Goal: Information Seeking & Learning: Obtain resource

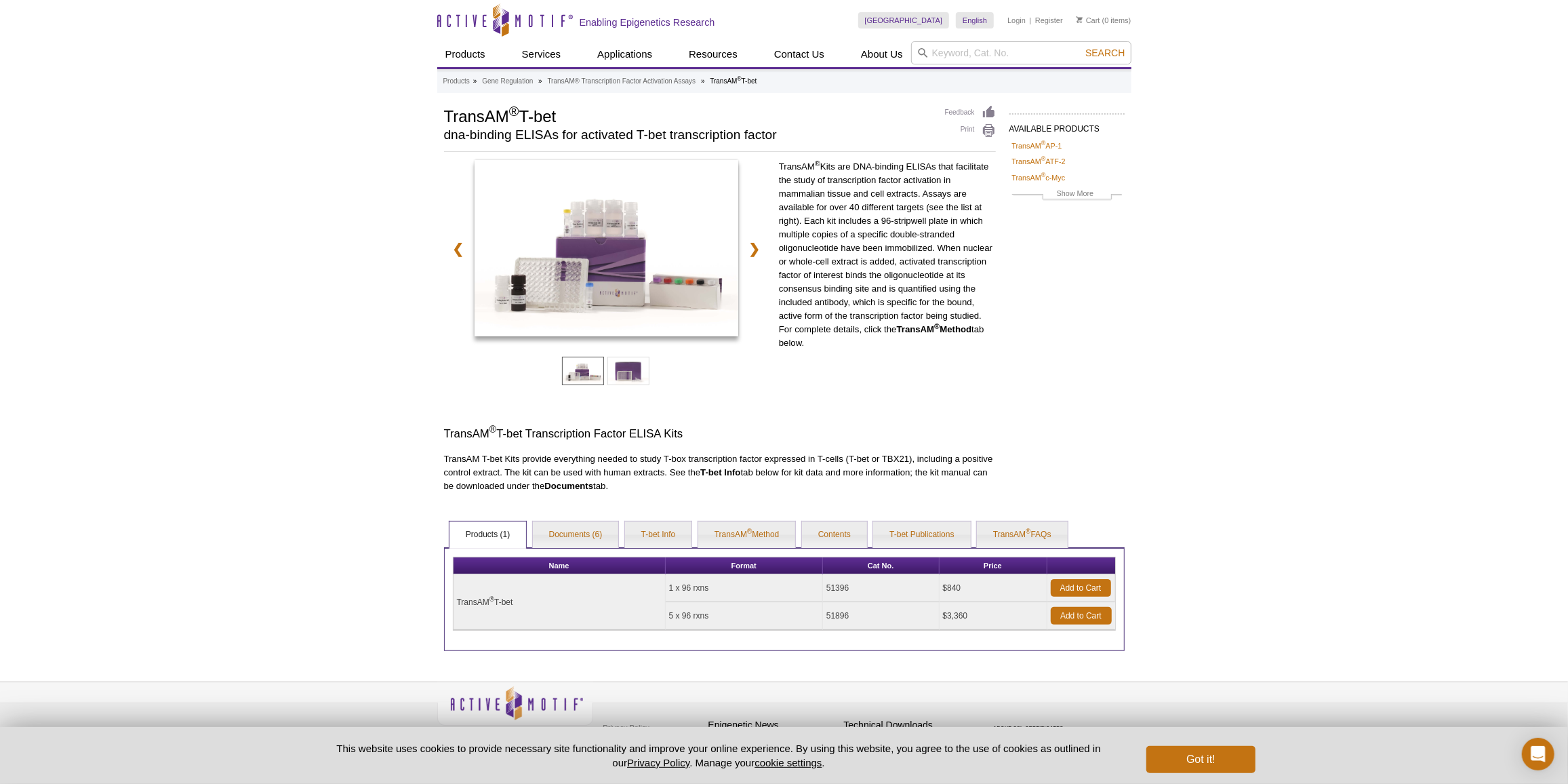
click at [1026, 33] on div "United States Australia Austria Belgium Brazil Canada China Czech Republic Denm…" at bounding box center [995, 21] width 274 height 41
click at [1000, 60] on input "search" at bounding box center [1022, 52] width 221 height 23
paste input "Chromeo™ 494"
click at [1099, 60] on input "Chromeo™ 494" at bounding box center [1022, 52] width 221 height 23
type input "Chromeo™ 494"
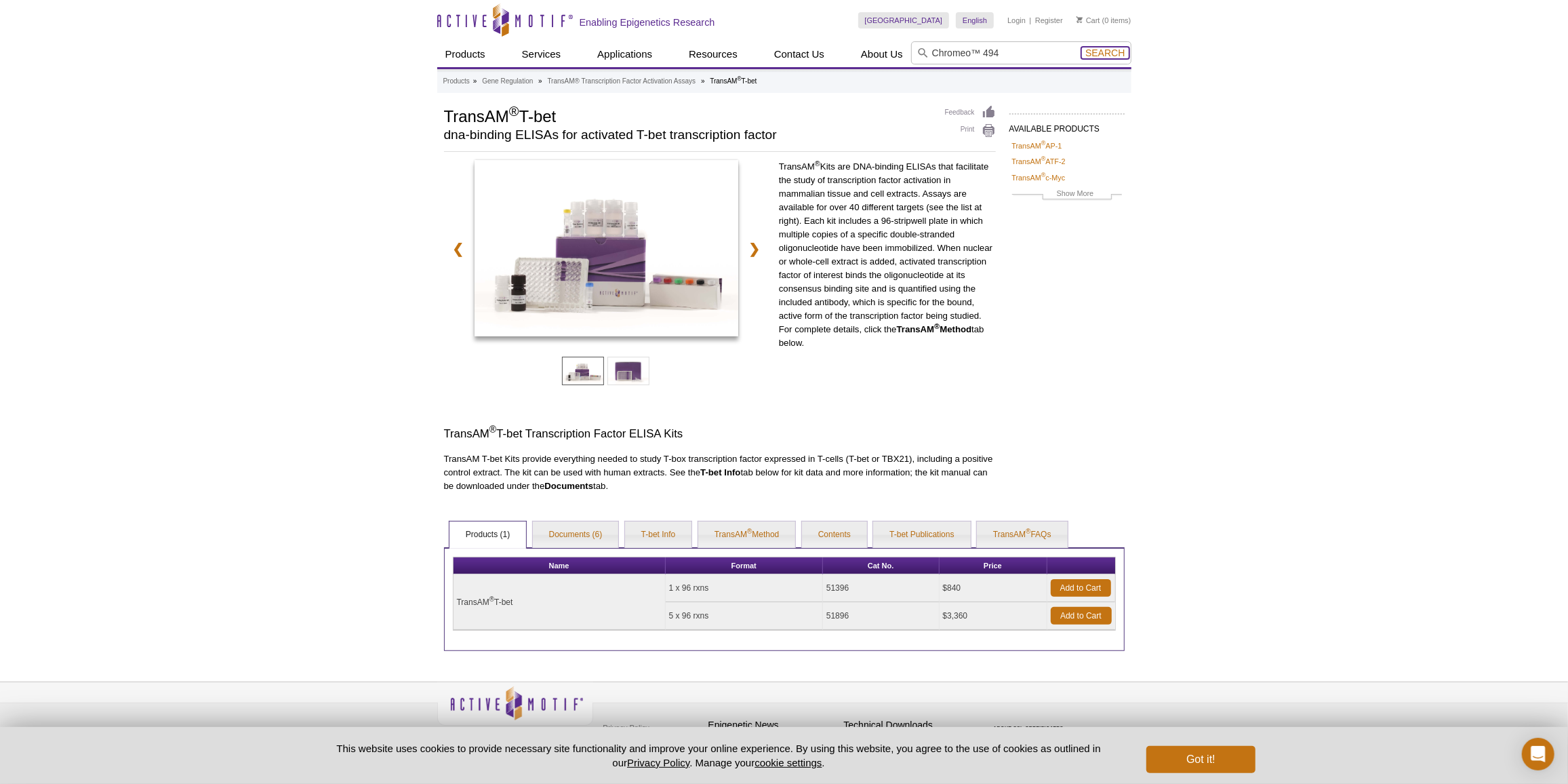
click at [1116, 50] on span "Search" at bounding box center [1105, 53] width 39 height 11
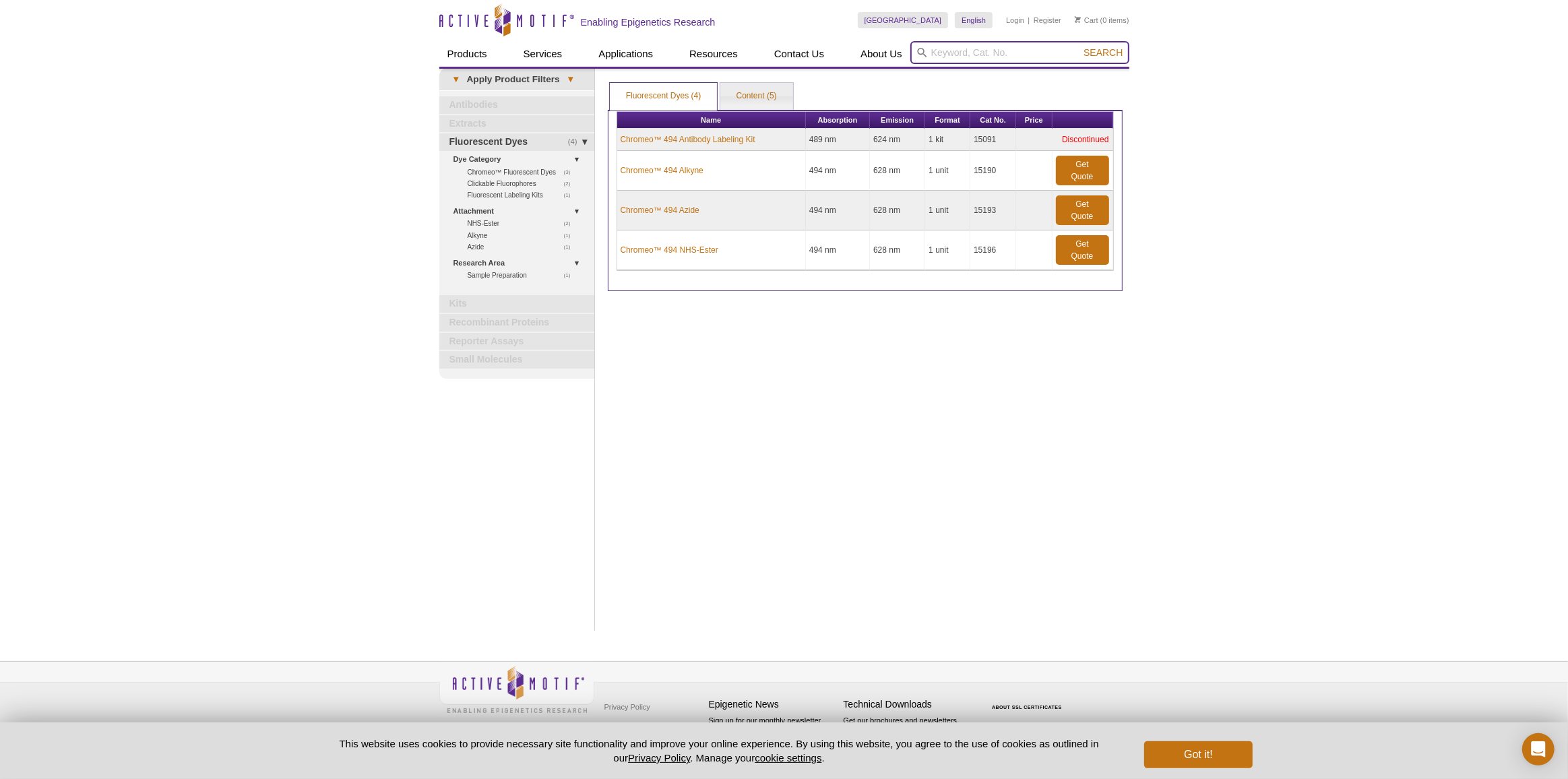
click at [1039, 57] on input "search" at bounding box center [1020, 52] width 219 height 23
paste input "15111"
type input "15111"
click at [1079, 47] on button "Search" at bounding box center [1103, 53] width 48 height 12
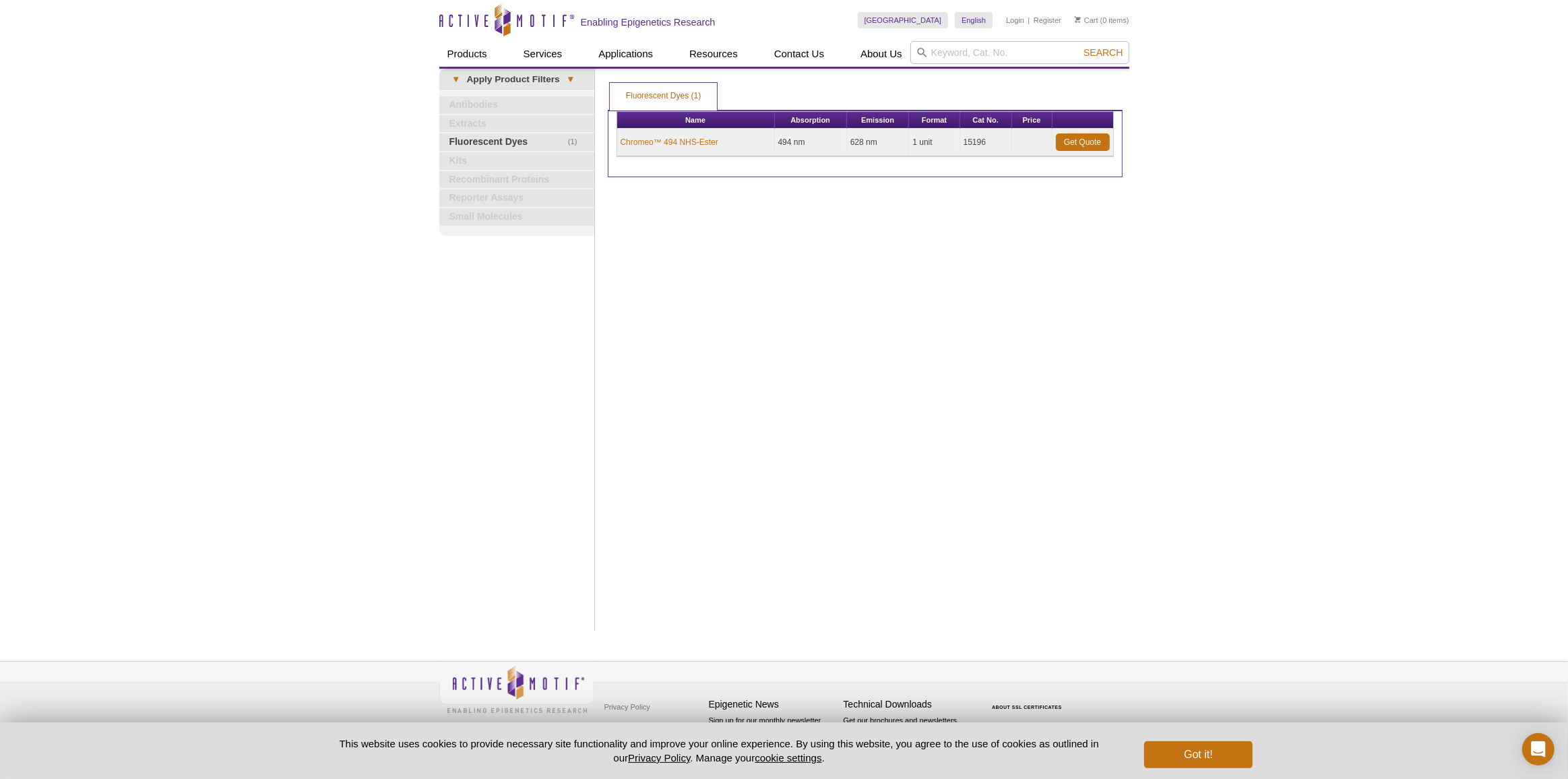
click at [678, 126] on th "Name" at bounding box center [696, 121] width 158 height 17
click at [673, 136] on link "Chromeo™ 494 NHS-Ester" at bounding box center [669, 142] width 98 height 12
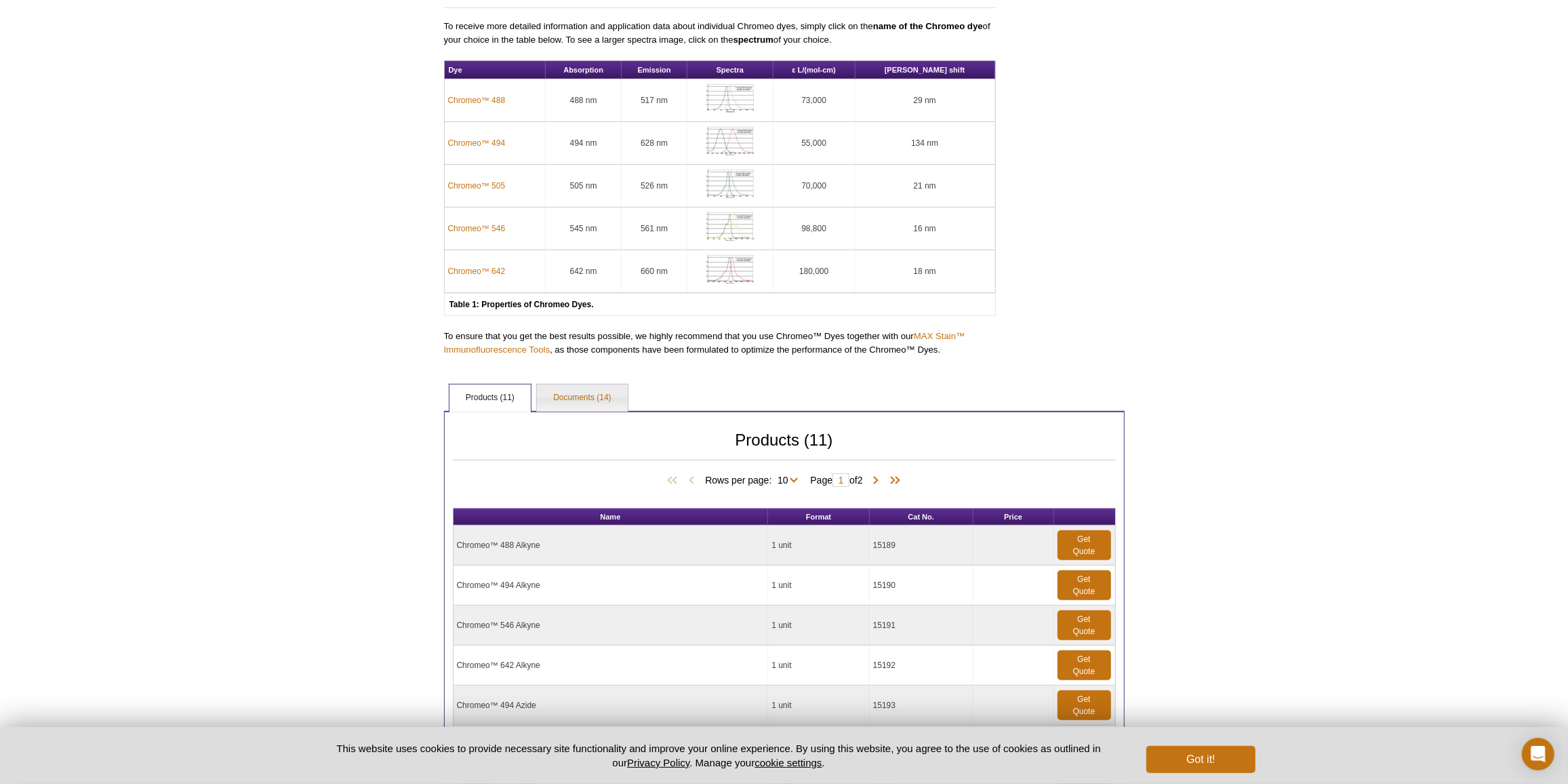
scroll to position [616, 0]
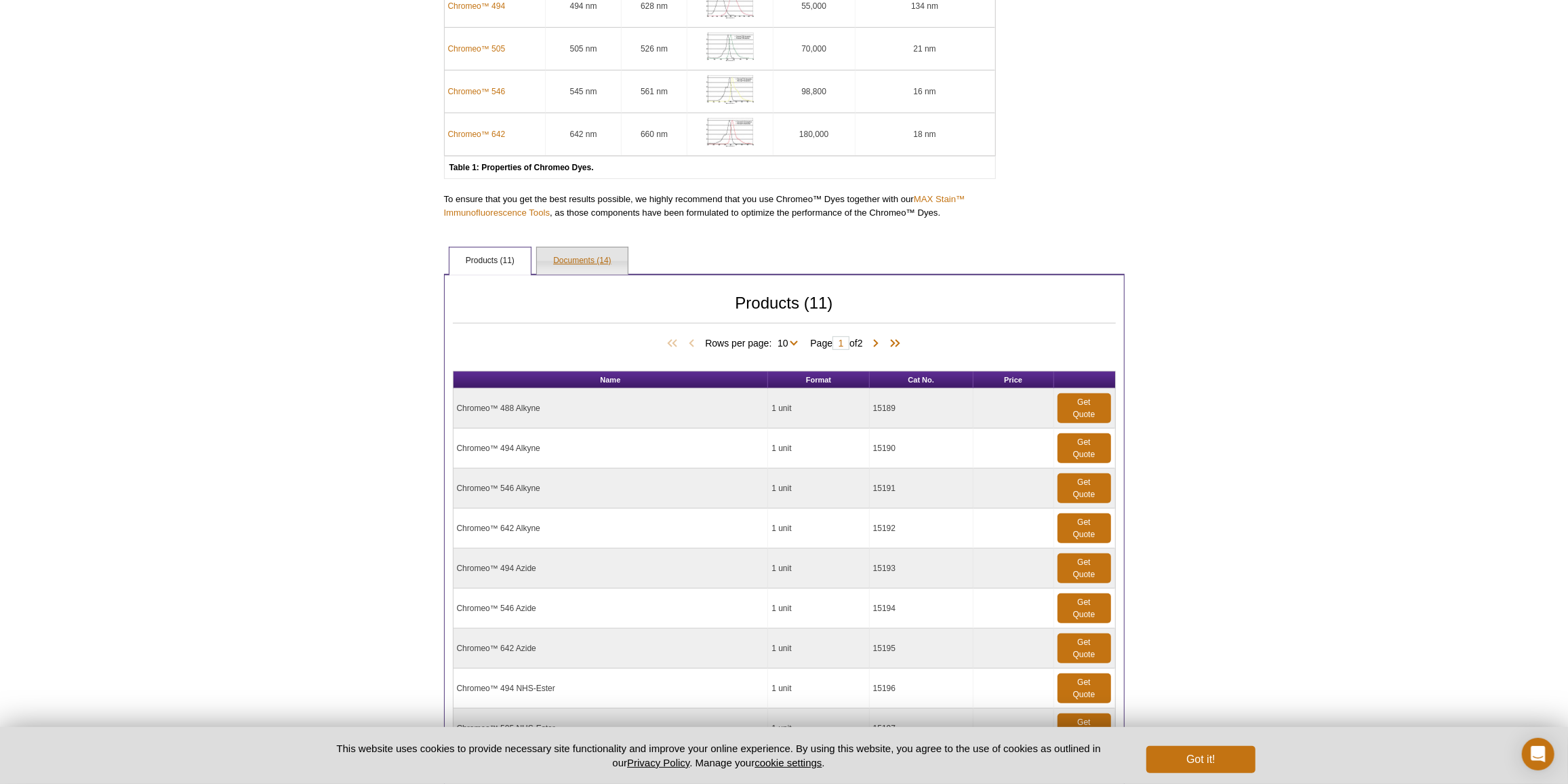
click at [598, 254] on link "Documents (14)" at bounding box center [581, 261] width 90 height 27
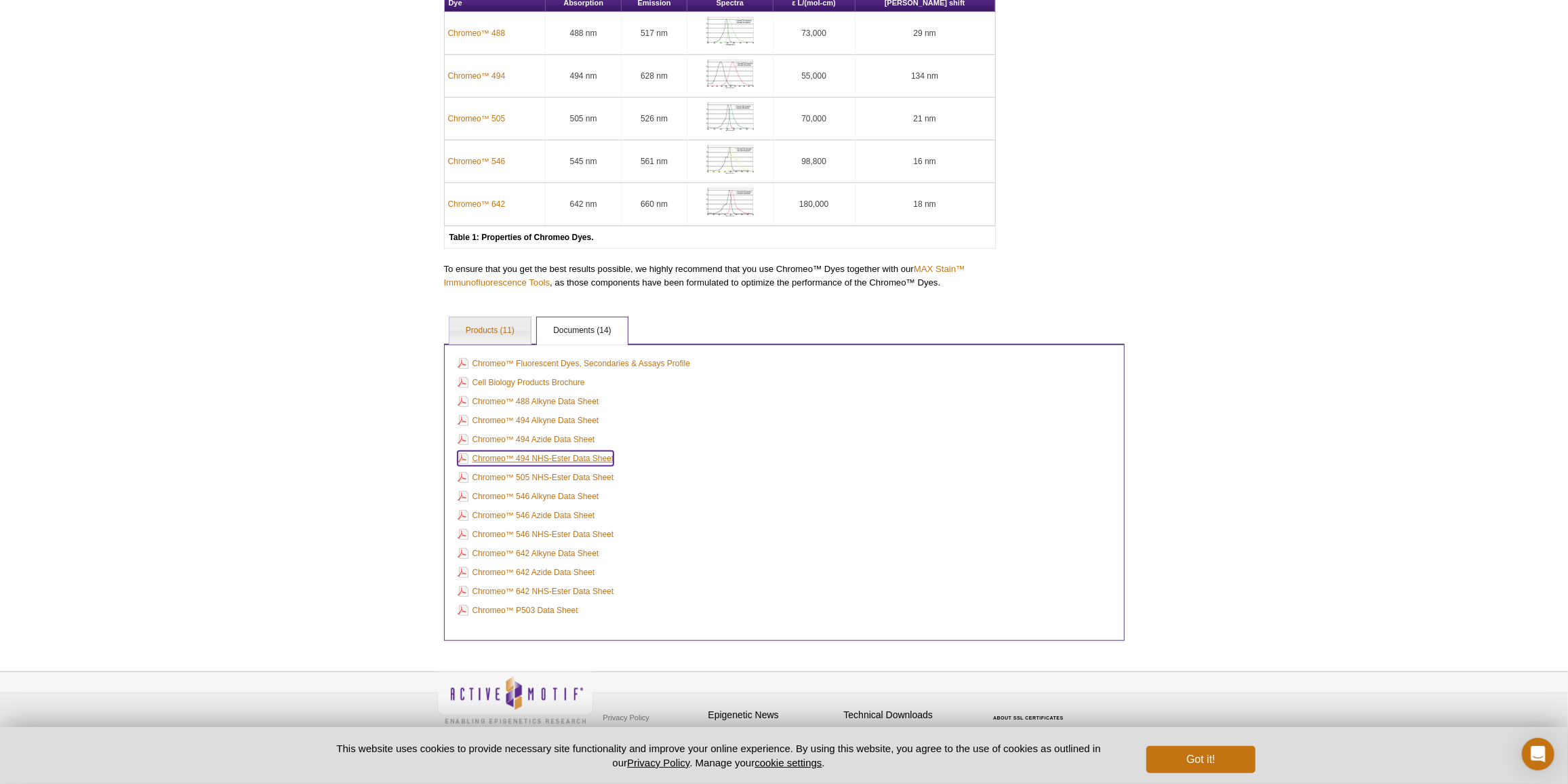
click at [572, 458] on link "Chromeo™ 494 NHS-Ester Data Sheet" at bounding box center [535, 457] width 156 height 15
